Goal: Task Accomplishment & Management: Manage account settings

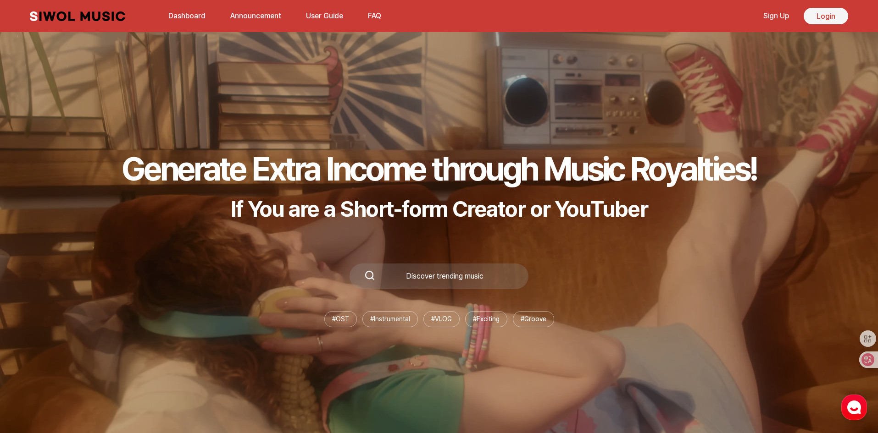
click at [816, 17] on link "Login" at bounding box center [825, 16] width 44 height 17
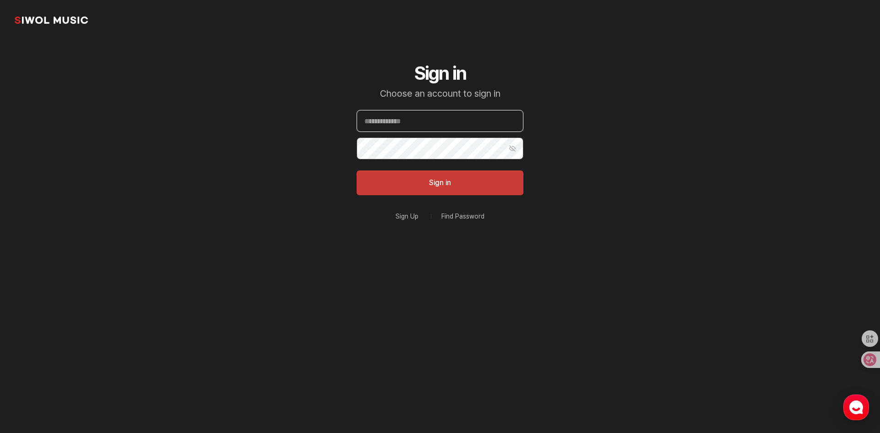
type input "**********"
click at [438, 188] on button "Sign in" at bounding box center [440, 183] width 167 height 25
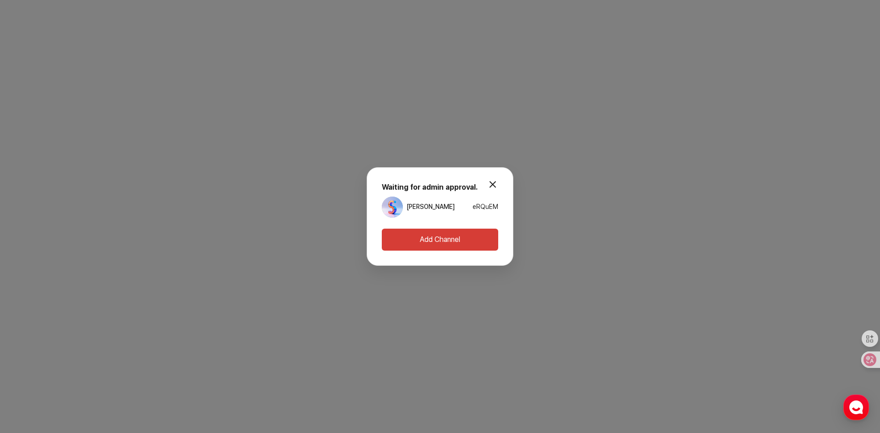
click at [495, 181] on button "modal.close" at bounding box center [493, 184] width 18 height 18
